Goal: Task Accomplishment & Management: Use online tool/utility

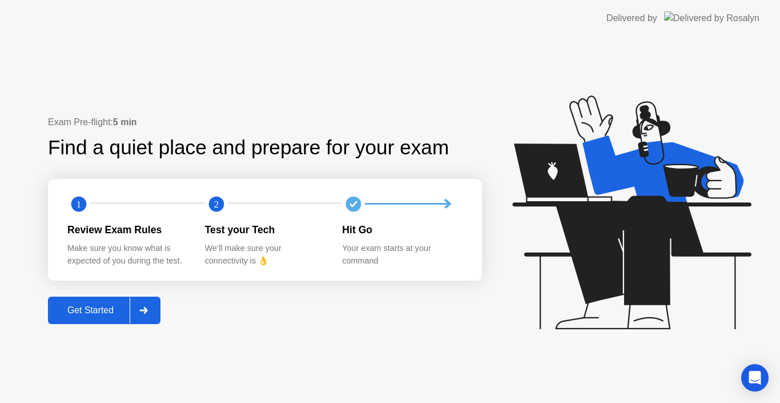
click at [91, 308] on div "Get Started" at bounding box center [90, 310] width 78 height 10
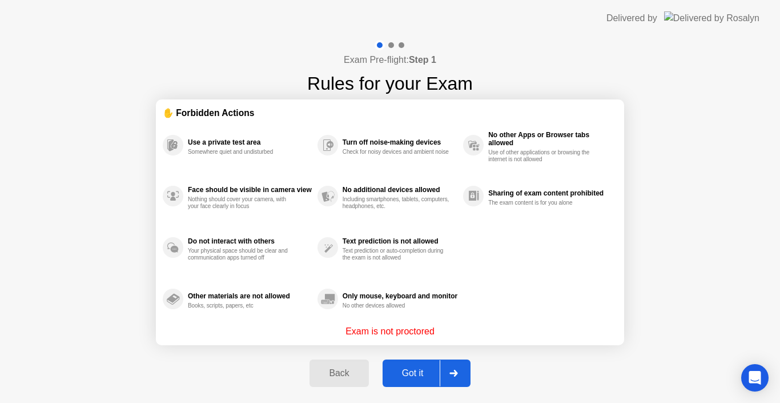
click at [418, 374] on div "Got it" at bounding box center [413, 373] width 54 height 10
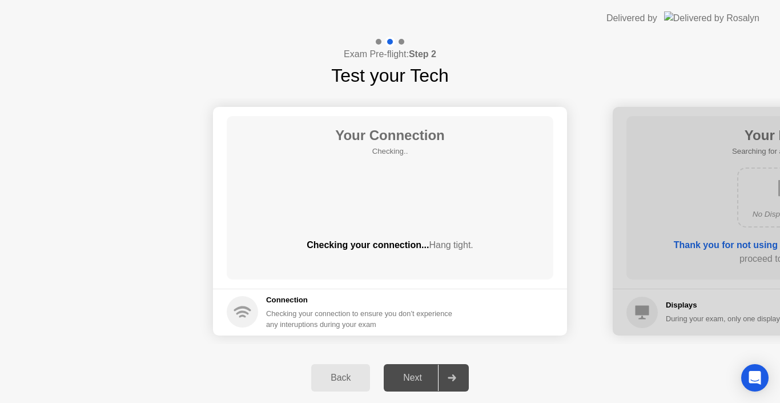
click at [416, 374] on div "Next" at bounding box center [412, 377] width 51 height 10
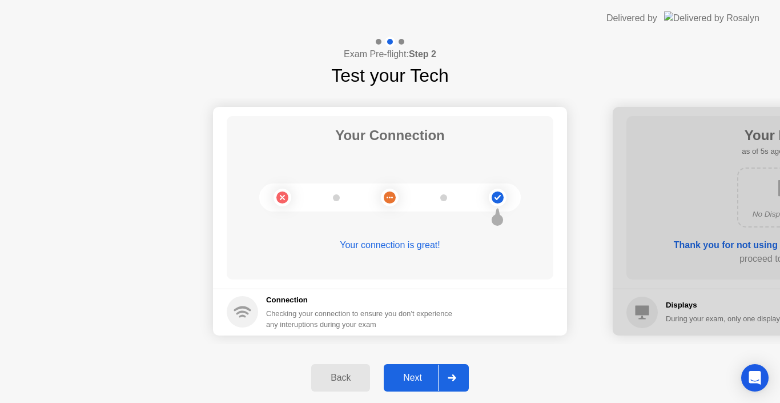
click at [415, 381] on div "Next" at bounding box center [412, 377] width 51 height 10
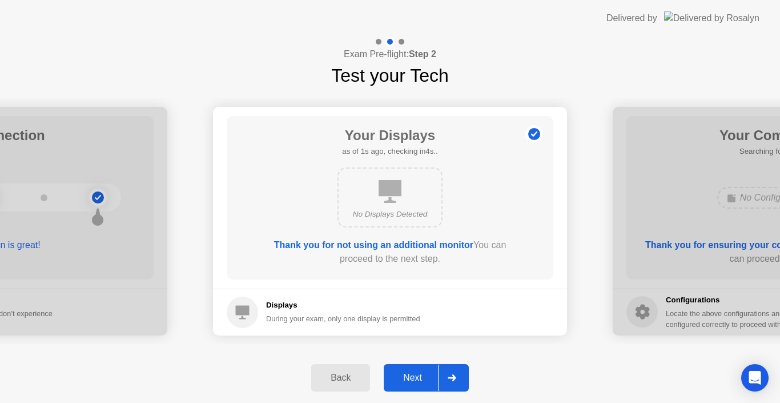
click at [415, 381] on div "Next" at bounding box center [412, 377] width 51 height 10
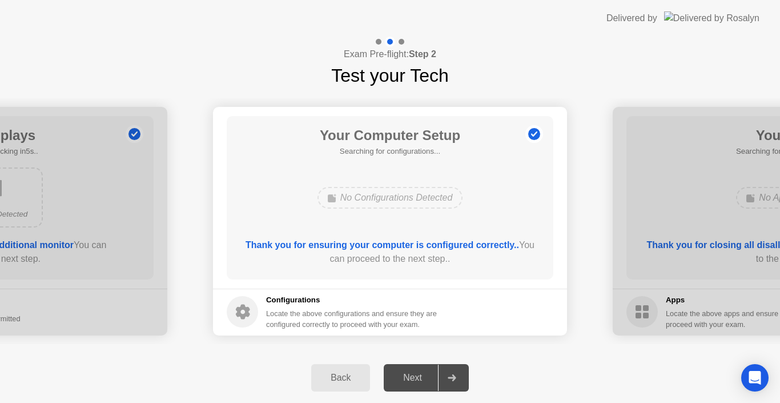
click at [415, 381] on div "Next" at bounding box center [412, 377] width 51 height 10
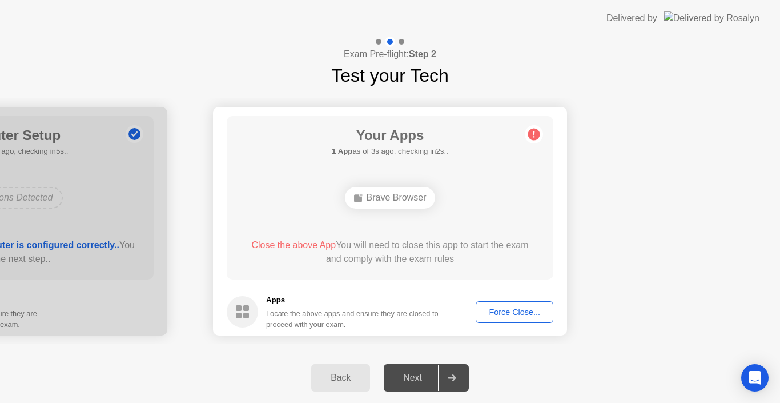
click at [497, 311] on div "Force Close..." at bounding box center [515, 311] width 70 height 9
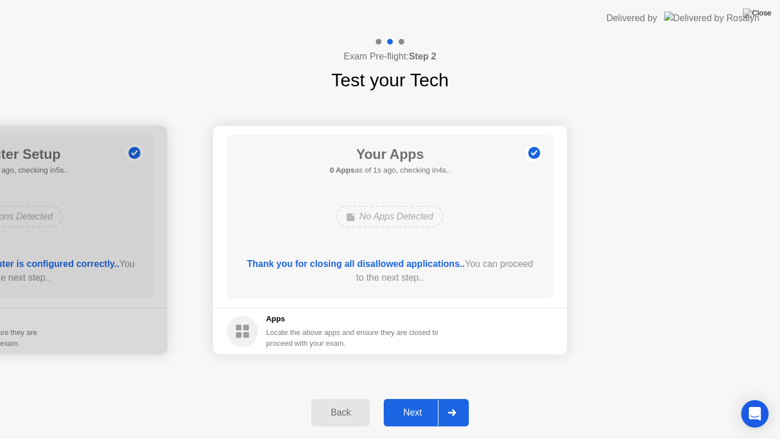
click at [416, 400] on button "Next" at bounding box center [426, 412] width 85 height 27
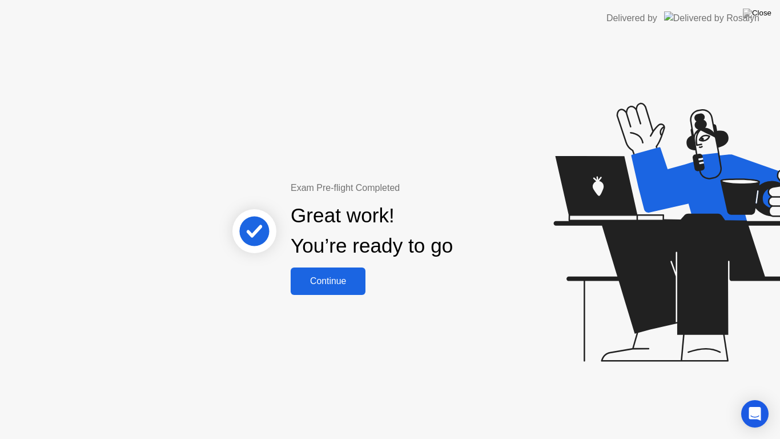
click at [331, 284] on div "Continue" at bounding box center [328, 281] width 68 height 10
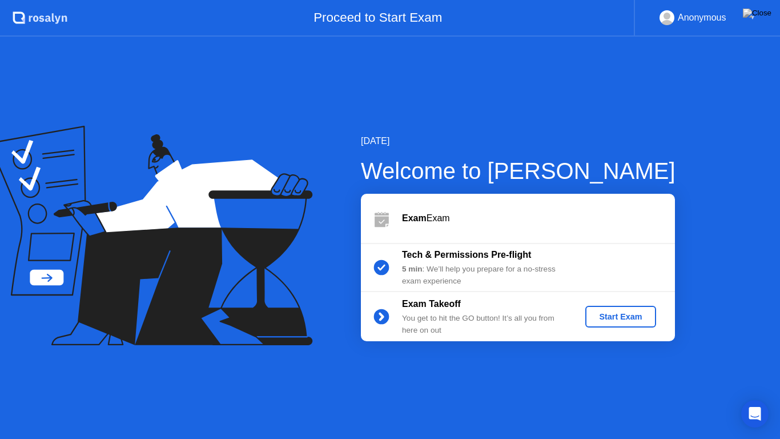
click at [640, 323] on button "Start Exam" at bounding box center [620, 317] width 70 height 22
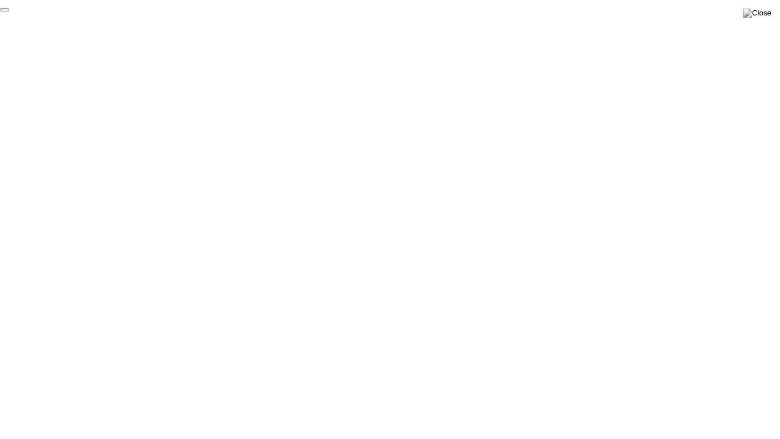
click div "End Proctoring Session"
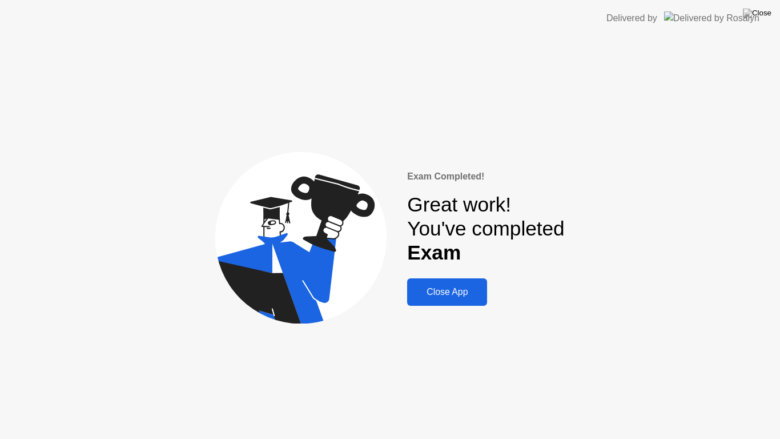
click at [462, 296] on div "Close App" at bounding box center [447, 292] width 73 height 10
